Goal: Book appointment/travel/reservation

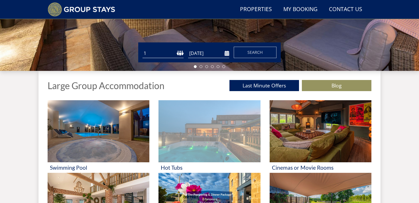
scroll to position [161, 0]
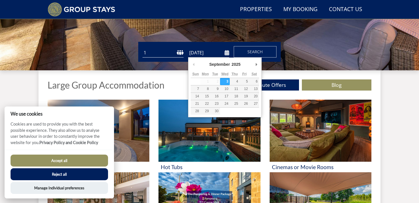
click at [202, 53] on input "[DATE]" at bounding box center [208, 52] width 41 height 9
type input "[DATE]"
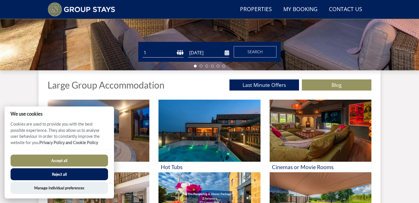
click at [154, 54] on select "1 2 3 4 5 6 7 8 9 10 11 12 13 14 15 16 17 18 19 20 21 22 23 24 25 26 27 28 29 3…" at bounding box center [162, 52] width 41 height 9
select select "50"
click at [256, 52] on span "Search" at bounding box center [254, 51] width 15 height 5
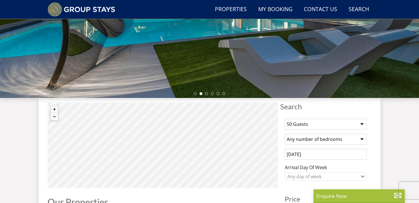
scroll to position [129, 0]
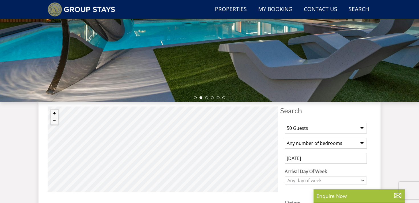
scroll to position [161, 0]
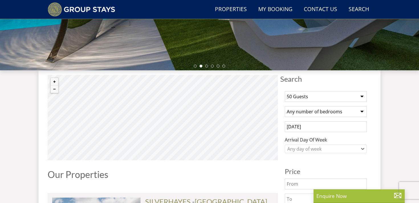
select select "50"
